Goal: Information Seeking & Learning: Learn about a topic

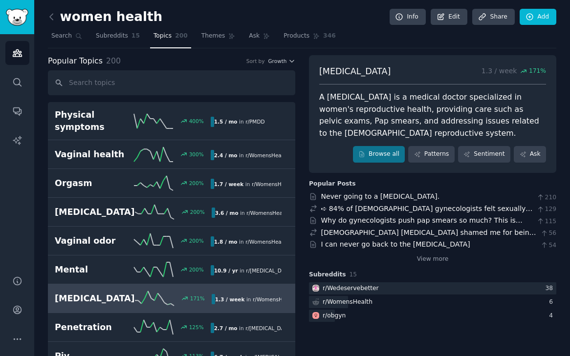
drag, startPoint x: 331, startPoint y: 123, endPoint x: 455, endPoint y: 129, distance: 124.4
click at [458, 135] on div "A [MEDICAL_DATA] is a medical doctor specialized in women's reproductive health…" at bounding box center [432, 115] width 227 height 48
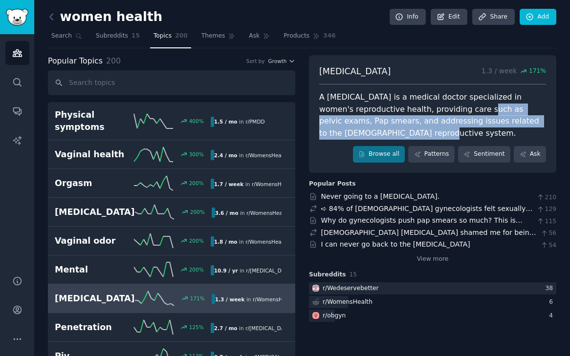
drag, startPoint x: 455, startPoint y: 129, endPoint x: 454, endPoint y: 109, distance: 20.1
click at [454, 109] on div "A [MEDICAL_DATA] is a medical doctor specialized in women's reproductive health…" at bounding box center [432, 115] width 227 height 48
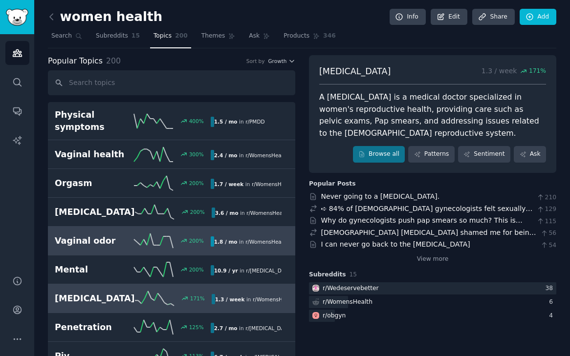
click at [98, 236] on h2 "Vaginal odor" at bounding box center [94, 241] width 78 height 12
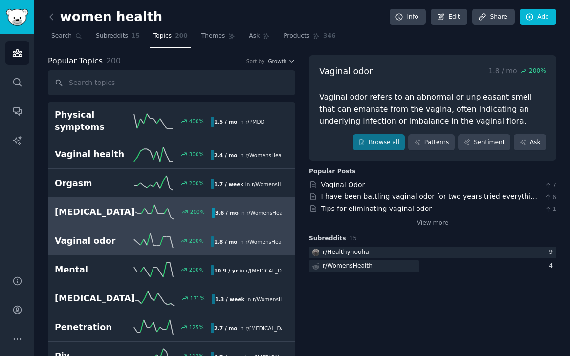
click at [101, 211] on link "[MEDICAL_DATA] 200 % 3.6 / mo in r/ WomensHealth , r/ Healthyhooha" at bounding box center [171, 212] width 247 height 29
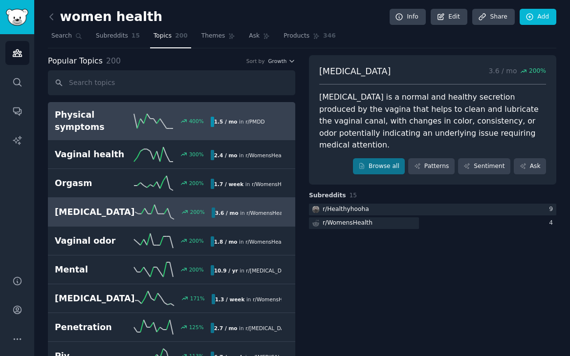
click at [101, 120] on h2 "Physical symptoms" at bounding box center [94, 121] width 78 height 24
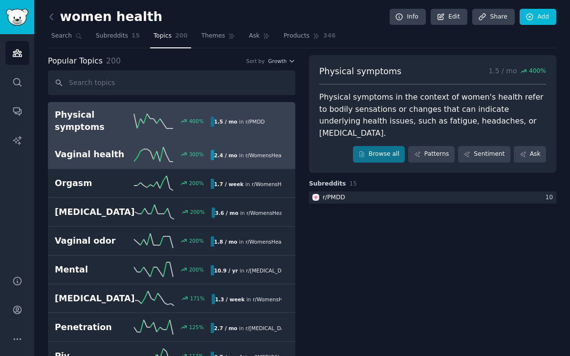
click at [96, 159] on link "Vaginal health 300 % 2.4 / mo in r/ WomensHealth , r/ Healthyhooha" at bounding box center [171, 154] width 247 height 29
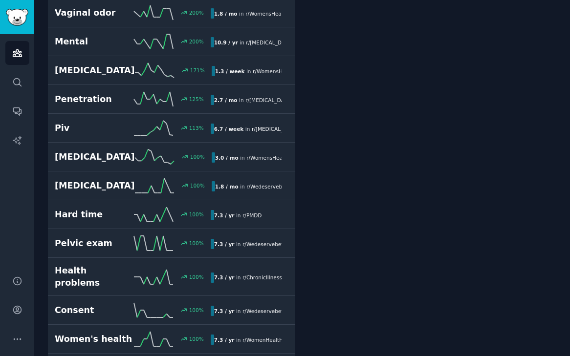
scroll to position [239, 0]
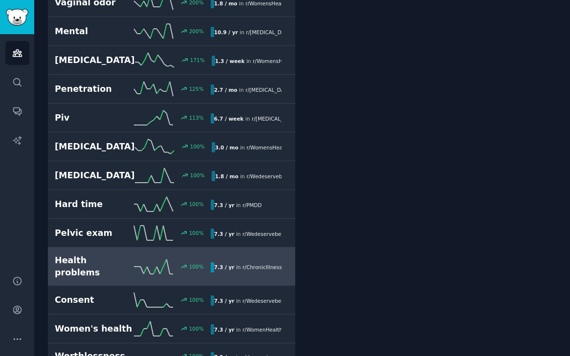
click at [80, 255] on h2 "Health problems" at bounding box center [94, 267] width 78 height 24
